Goal: Navigation & Orientation: Find specific page/section

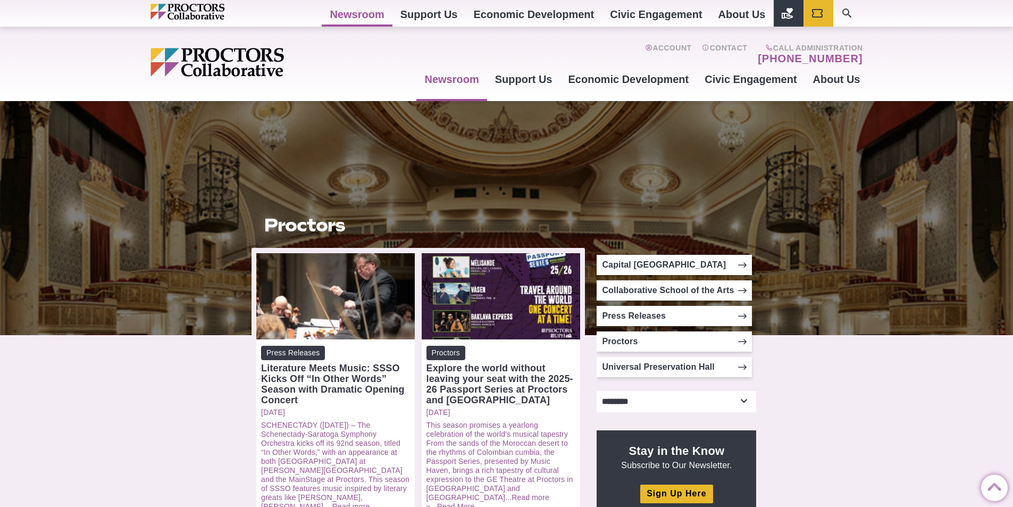
scroll to position [609, 0]
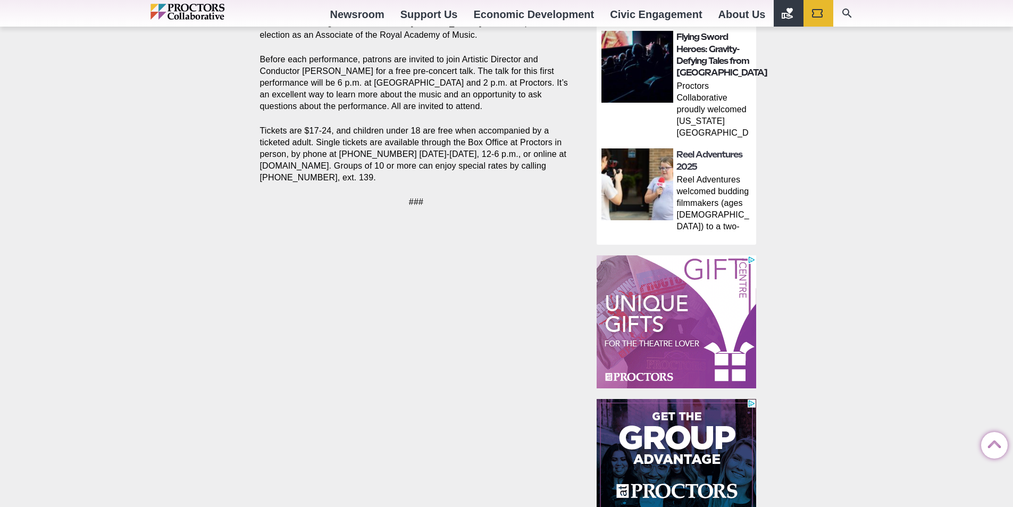
scroll to position [744, 0]
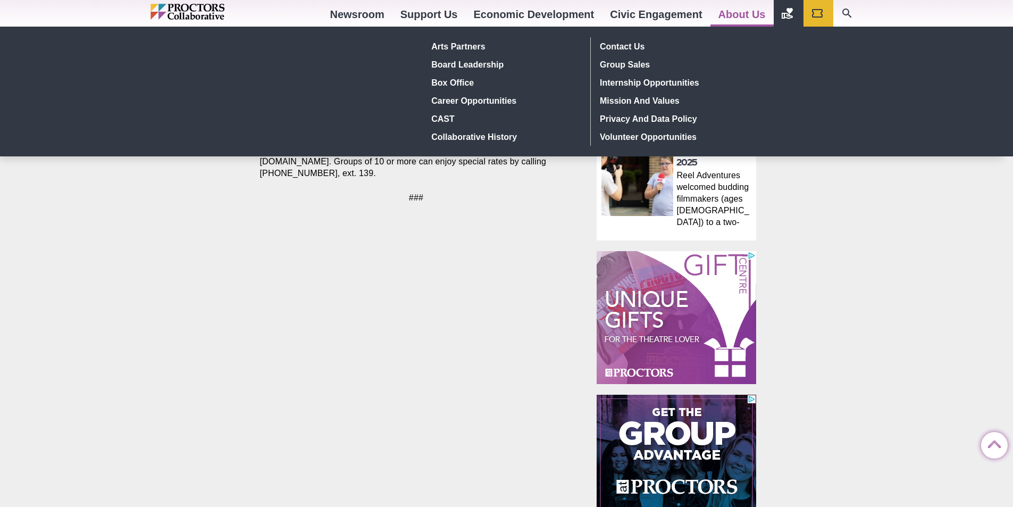
click at [753, 7] on link "About Us" at bounding box center [741, 14] width 63 height 29
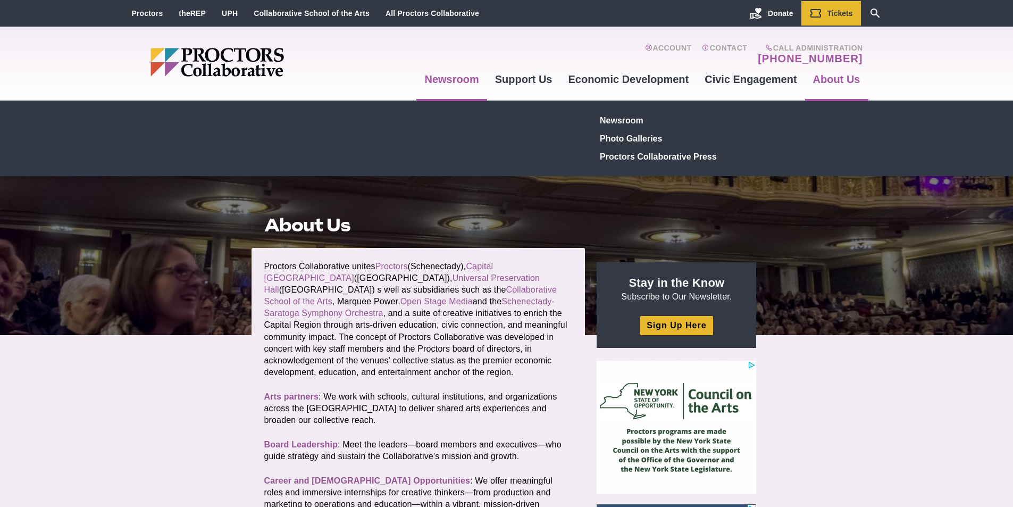
click at [438, 77] on link "Newsroom" at bounding box center [451, 79] width 70 height 29
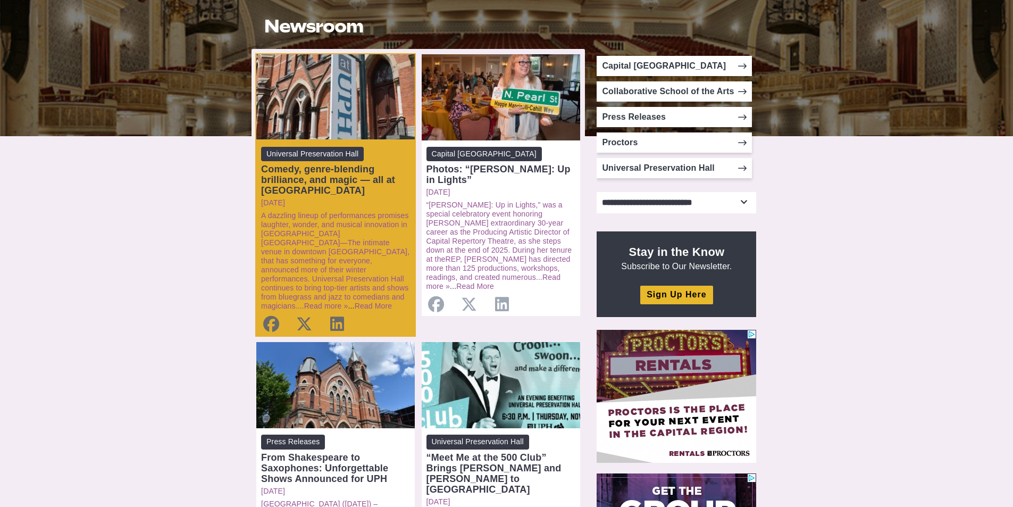
scroll to position [266, 0]
